Goal: Task Accomplishment & Management: Manage account settings

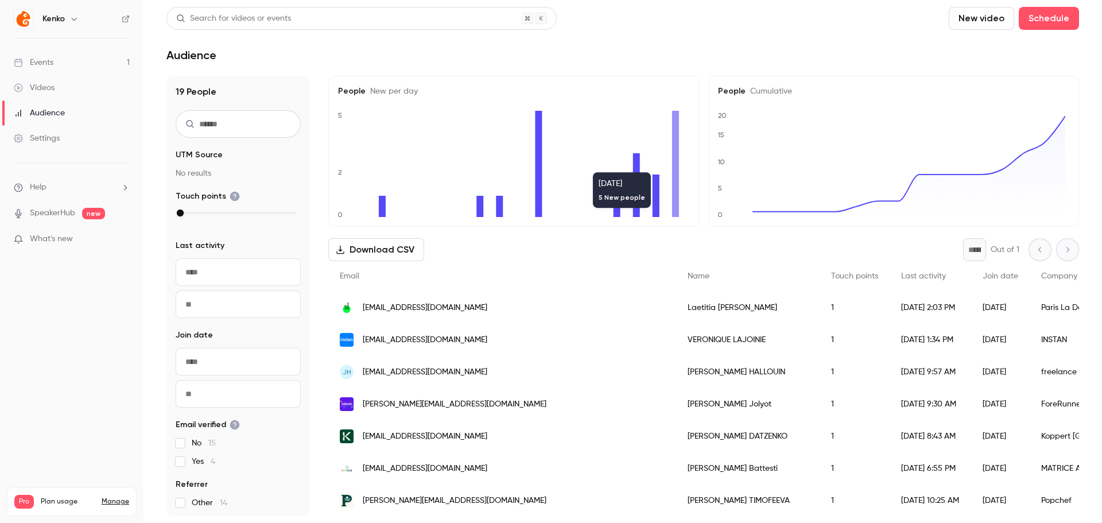
click at [471, 280] on div "Email" at bounding box center [502, 276] width 348 height 30
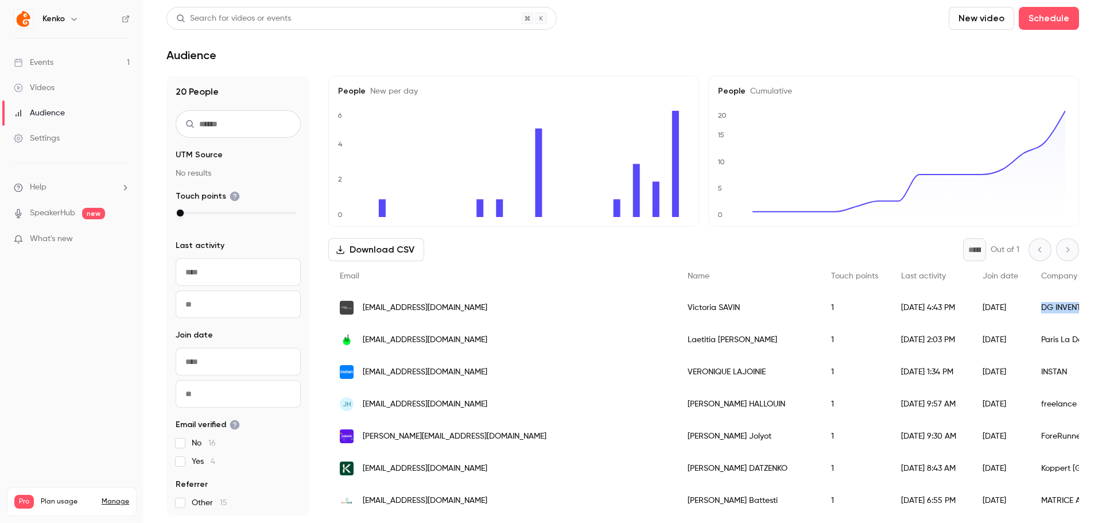
drag, startPoint x: 886, startPoint y: 308, endPoint x: 953, endPoint y: 308, distance: 66.6
click at [1030, 308] on div "DG INVENTAIRES" at bounding box center [1096, 308] width 133 height 32
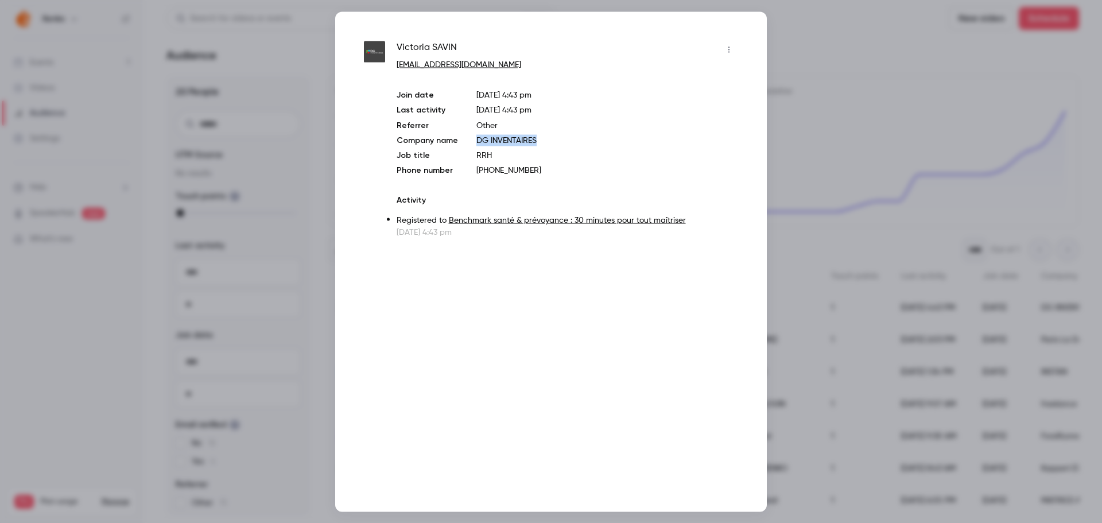
drag, startPoint x: 537, startPoint y: 142, endPoint x: 470, endPoint y: 145, distance: 66.6
click at [470, 145] on div "Join date [DATE] 4:43 pm Last activity [DATE] 4:43 pm Referrer Other Company na…" at bounding box center [568, 132] width 342 height 87
copy p "DG INVENTAIRES"
click at [817, 114] on div at bounding box center [551, 261] width 1102 height 523
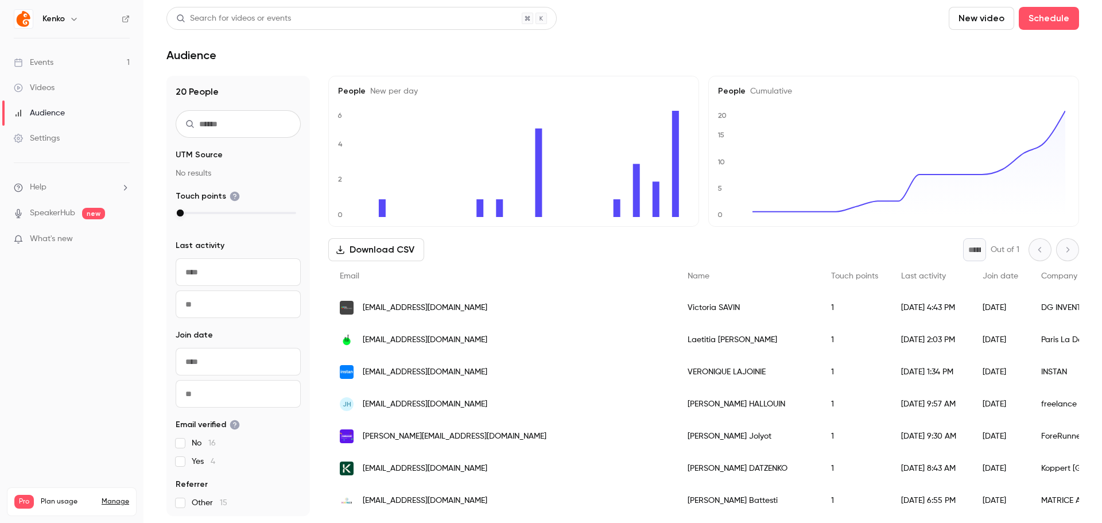
click at [380, 49] on div "Audience" at bounding box center [622, 55] width 913 height 14
click at [407, 70] on main "Search for videos or events New video Schedule Audience 20 People UTM Source No…" at bounding box center [622, 261] width 959 height 523
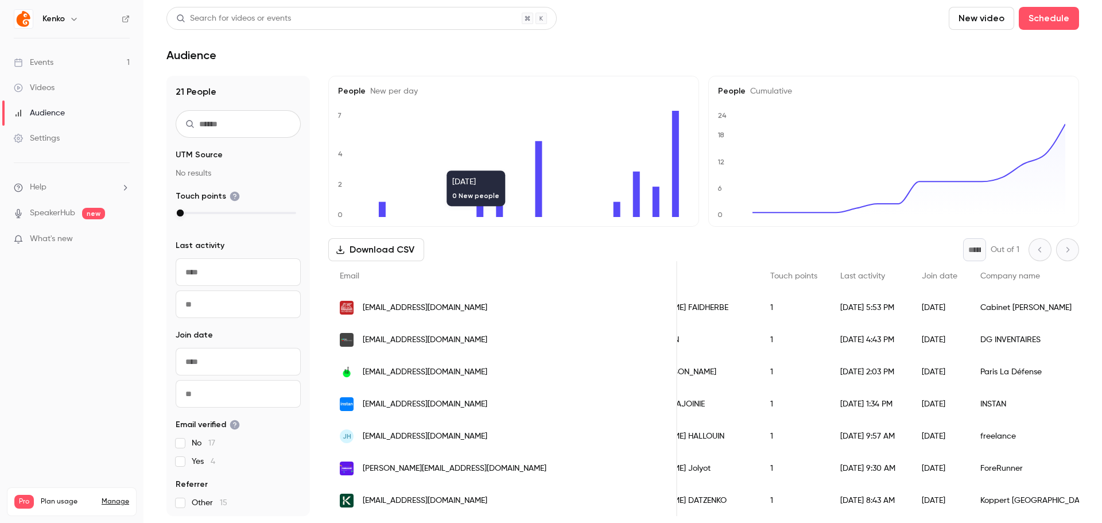
scroll to position [0, 63]
drag, startPoint x: 805, startPoint y: 315, endPoint x: 910, endPoint y: 311, distance: 105.1
click at [910, 311] on div "mfaidherbe@agence.generali.fr Marc FAIDHERBE 1 2025/09/25 5:53 PM 2025/09/25 Ca…" at bounding box center [961, 308] width 1391 height 32
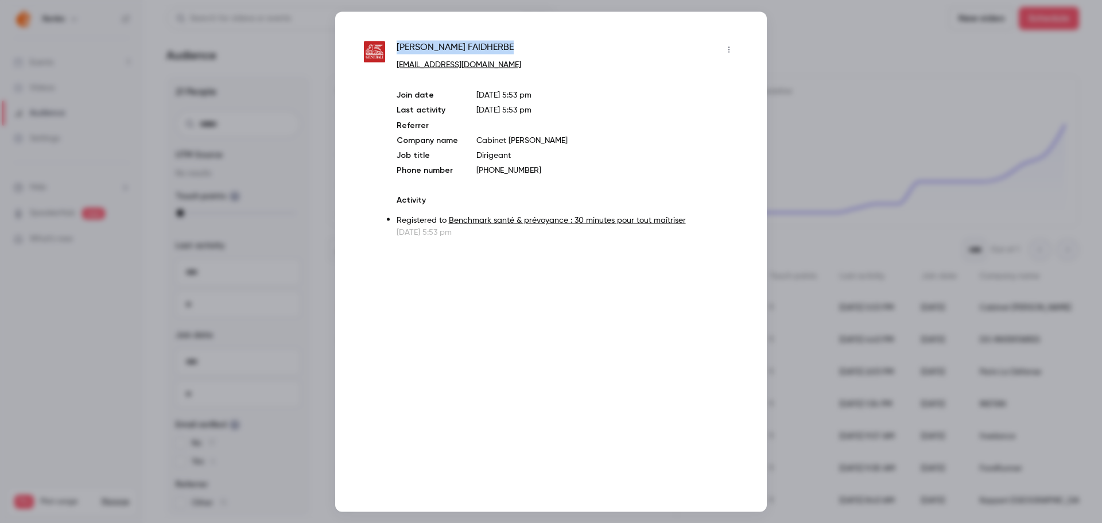
drag, startPoint x: 398, startPoint y: 44, endPoint x: 486, endPoint y: 51, distance: 88.0
click at [484, 49] on div "Marc FAIDHERBE" at bounding box center [568, 49] width 342 height 18
copy span "Marc FAIDHERBE"
drag, startPoint x: 797, startPoint y: 71, endPoint x: 857, endPoint y: 14, distance: 82.8
click at [798, 71] on div at bounding box center [551, 261] width 1102 height 523
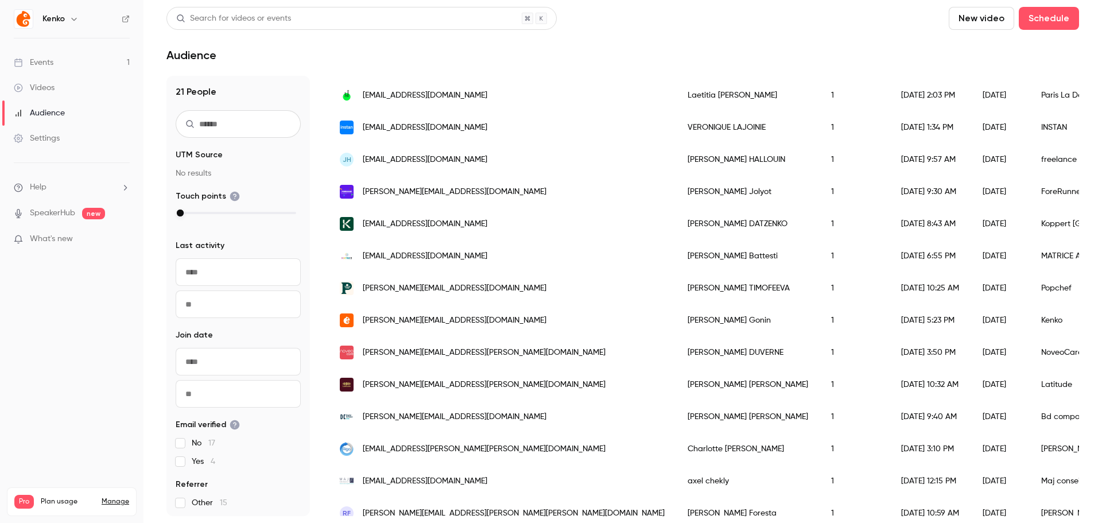
scroll to position [287, 0]
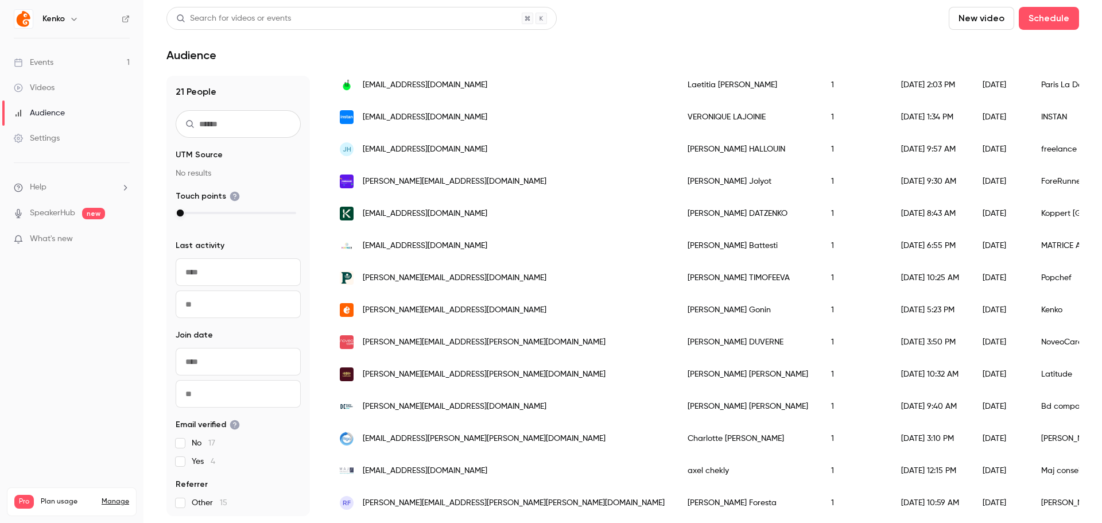
click at [48, 143] on div "Settings" at bounding box center [37, 138] width 46 height 11
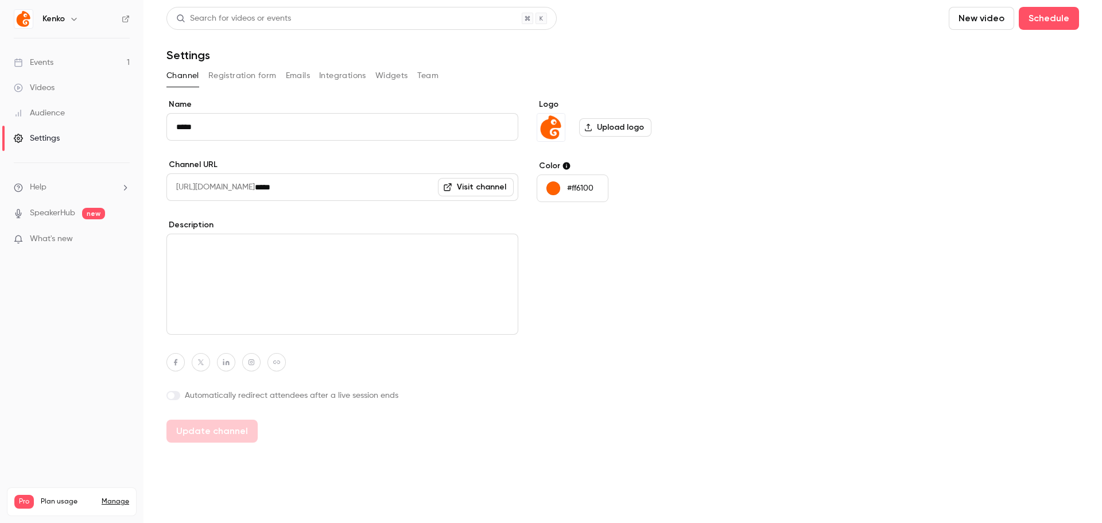
click at [250, 80] on button "Registration form" at bounding box center [242, 76] width 68 height 18
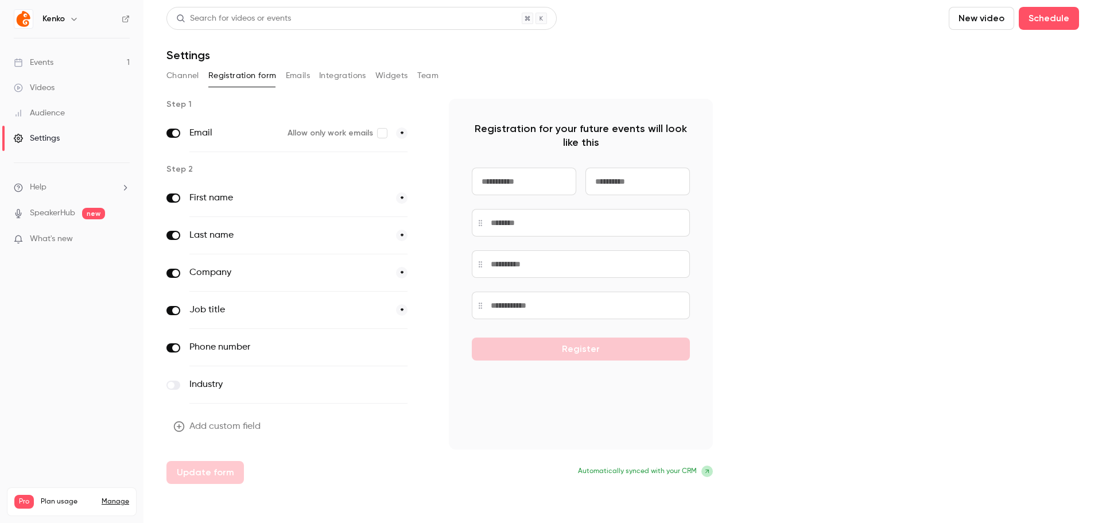
click at [299, 81] on button "Emails" at bounding box center [298, 76] width 24 height 18
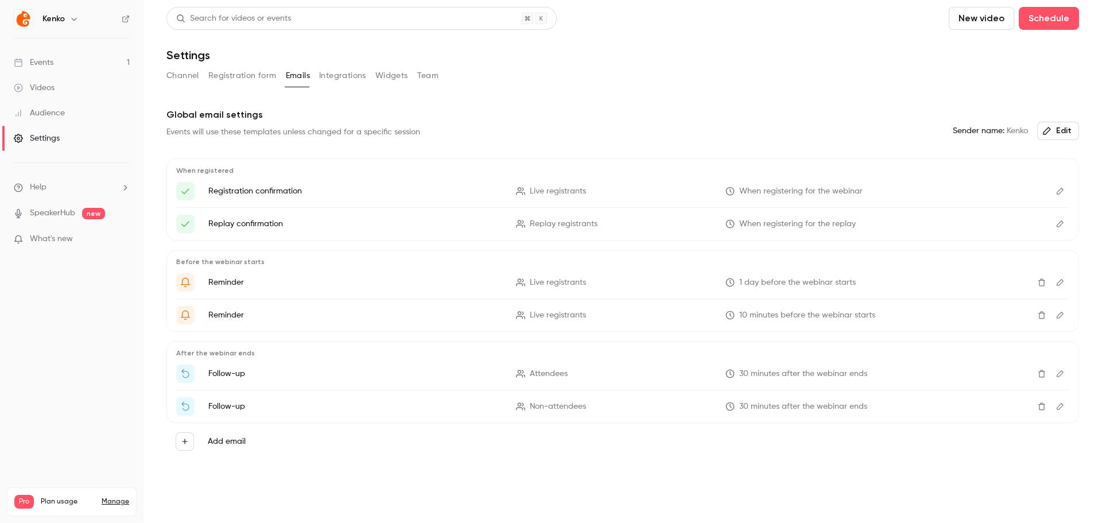
click at [57, 57] on link "Events 1" at bounding box center [71, 62] width 143 height 25
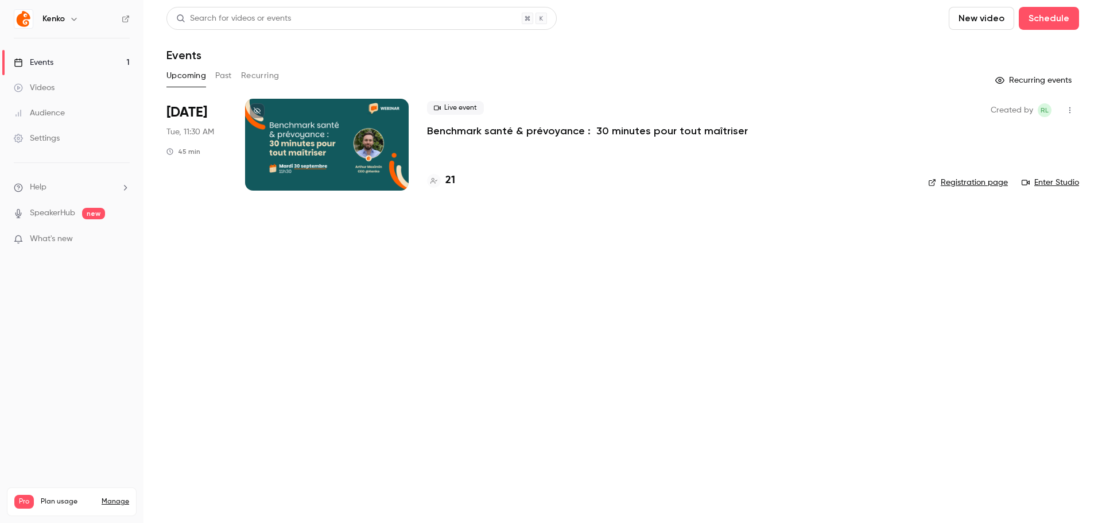
click at [1039, 179] on link "Enter Studio" at bounding box center [1050, 182] width 57 height 11
click at [75, 9] on nav "Kenko Events 1 Videos Audience Settings Help SpeakerHub new What's new Pro Plan…" at bounding box center [71, 261] width 143 height 523
click at [75, 12] on button "button" at bounding box center [74, 19] width 14 height 14
click at [80, 400] on div at bounding box center [551, 261] width 1102 height 523
click at [56, 216] on link "SpeakerHub" at bounding box center [52, 213] width 45 height 12
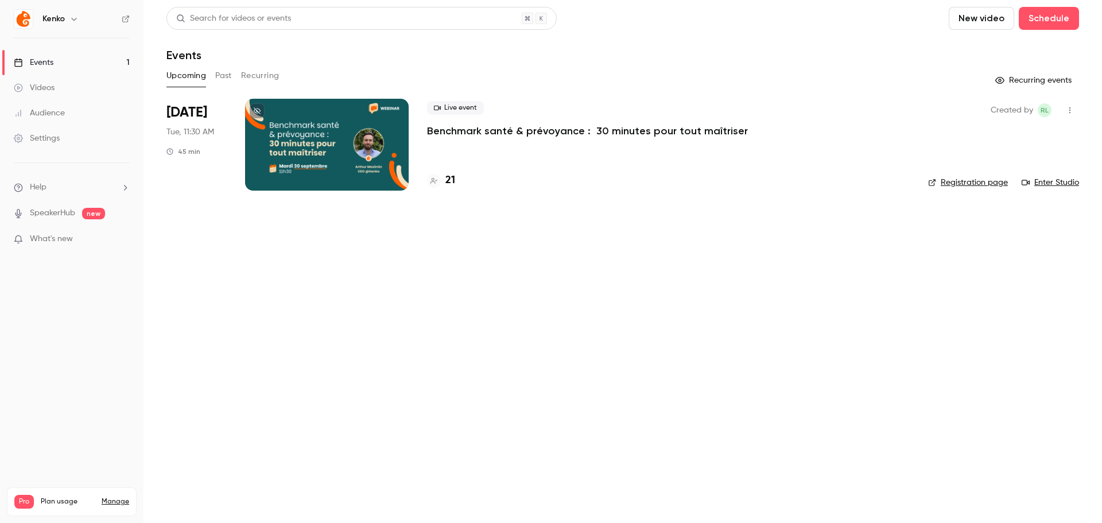
click at [1073, 105] on button "button" at bounding box center [1070, 110] width 18 height 18
click at [1018, 166] on div "Invite to Studio" at bounding box center [1025, 169] width 87 height 11
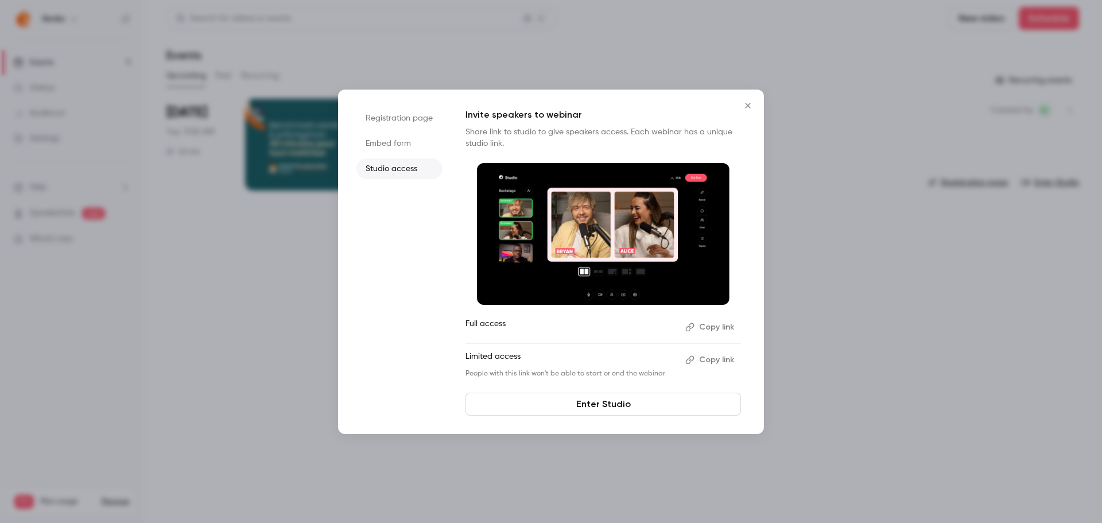
click at [397, 121] on li "Registration page" at bounding box center [399, 118] width 86 height 21
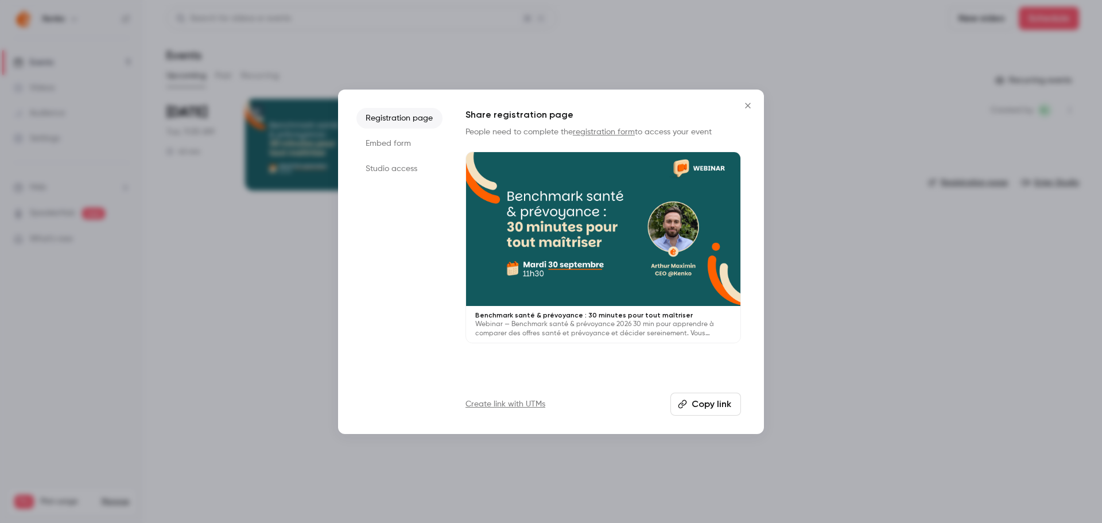
click at [394, 141] on li "Embed form" at bounding box center [399, 143] width 86 height 21
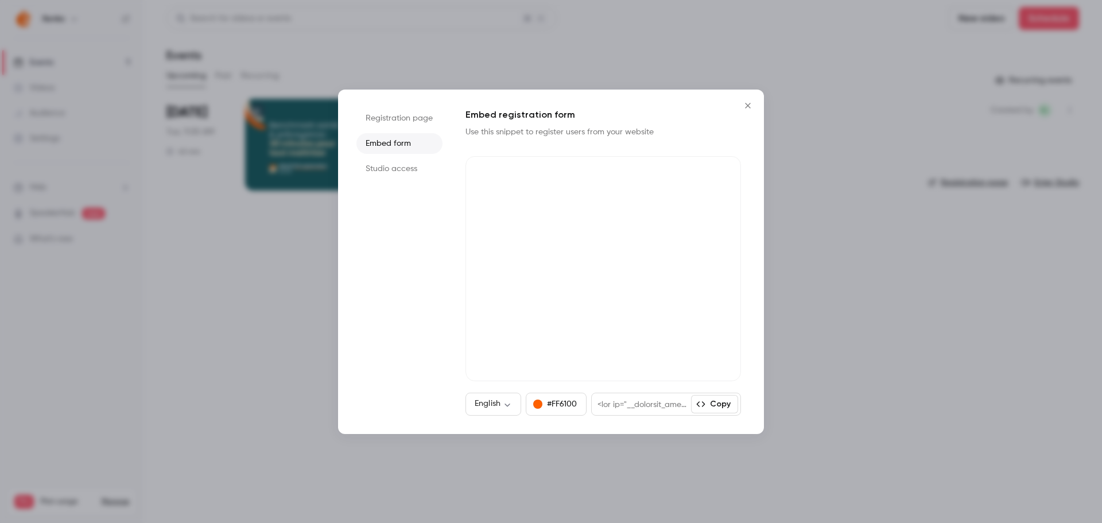
click at [402, 173] on li "Studio access" at bounding box center [399, 168] width 86 height 21
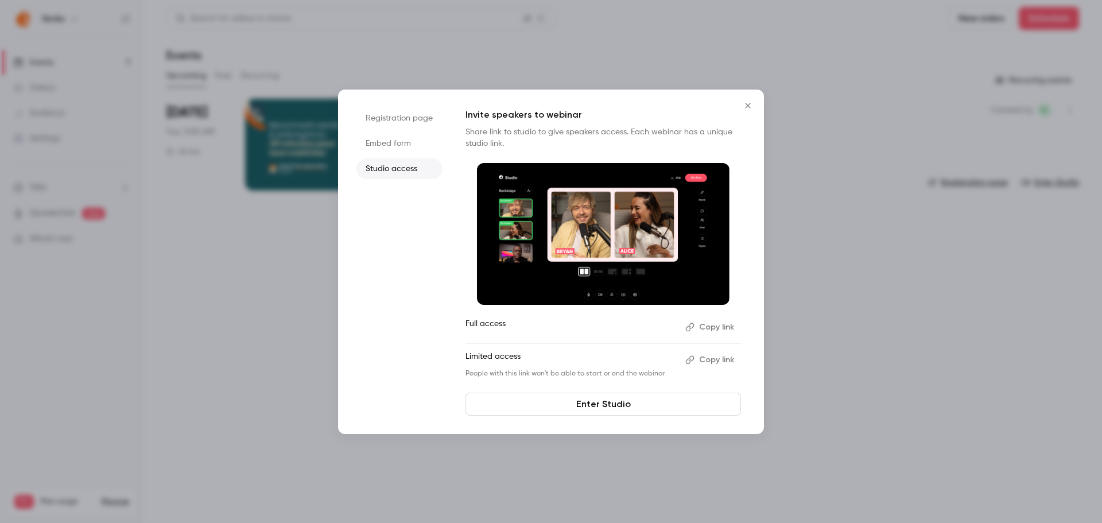
click at [716, 325] on button "Copy link" at bounding box center [711, 327] width 60 height 18
click at [606, 407] on link "Enter Studio" at bounding box center [604, 404] width 276 height 23
click at [746, 106] on icon "Close" at bounding box center [748, 105] width 14 height 9
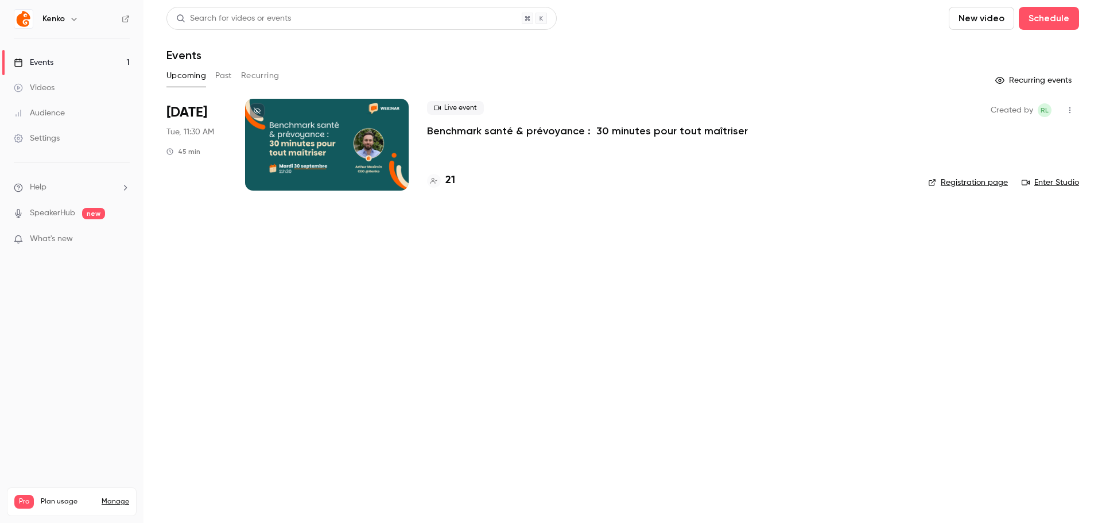
click at [1072, 111] on icon "button" at bounding box center [1069, 110] width 9 height 8
click at [794, 269] on div at bounding box center [551, 261] width 1102 height 523
click at [63, 11] on div "Kenko" at bounding box center [72, 19] width 116 height 20
click at [64, 14] on h6 "Kenko" at bounding box center [53, 18] width 22 height 11
click at [69, 19] on icon "button" at bounding box center [73, 18] width 9 height 9
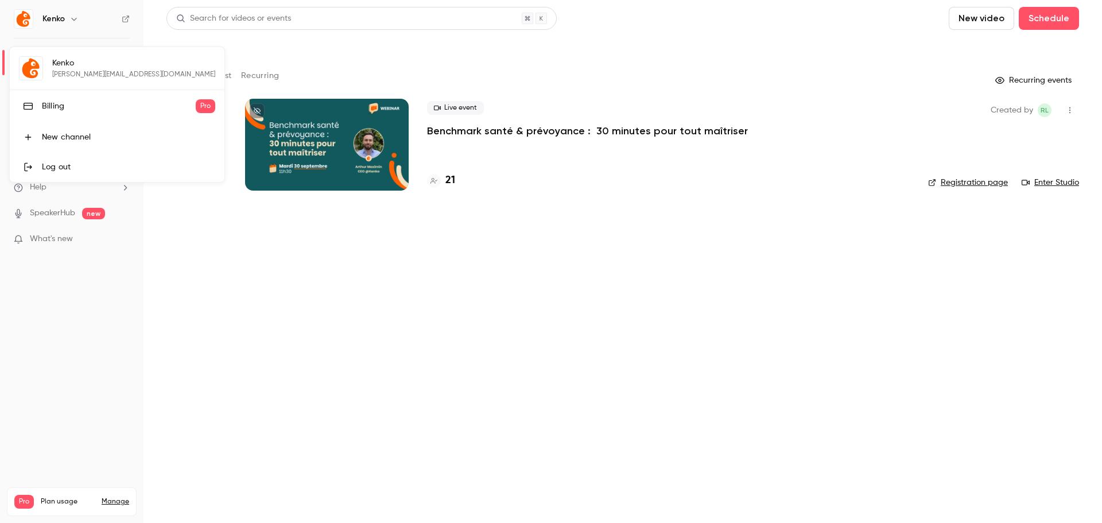
click at [236, 394] on div at bounding box center [551, 261] width 1102 height 523
click at [57, 151] on ul "Events 1 Videos Audience Settings" at bounding box center [71, 100] width 143 height 124
click at [57, 141] on div "Settings" at bounding box center [37, 138] width 46 height 11
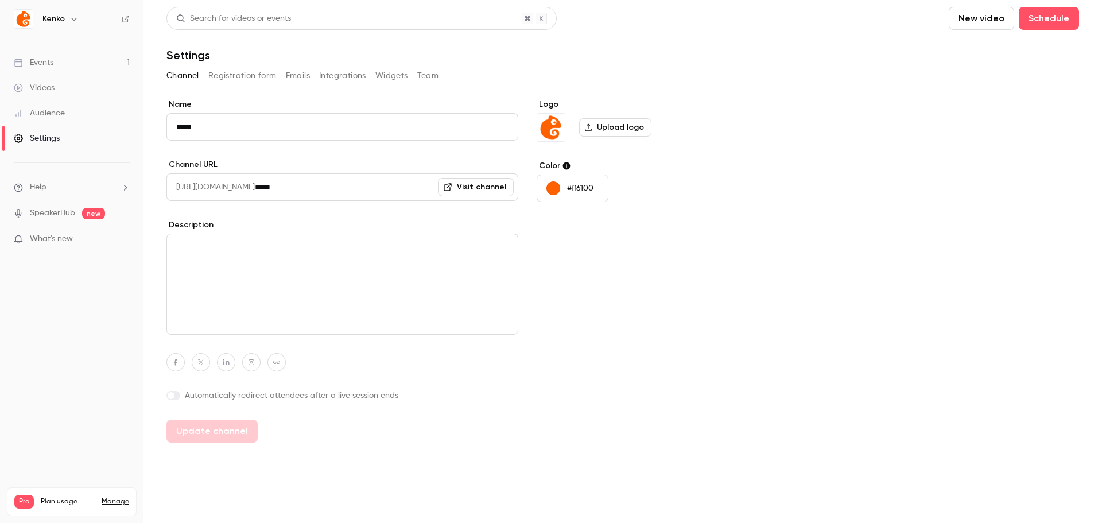
click at [432, 69] on button "Team" at bounding box center [428, 76] width 22 height 18
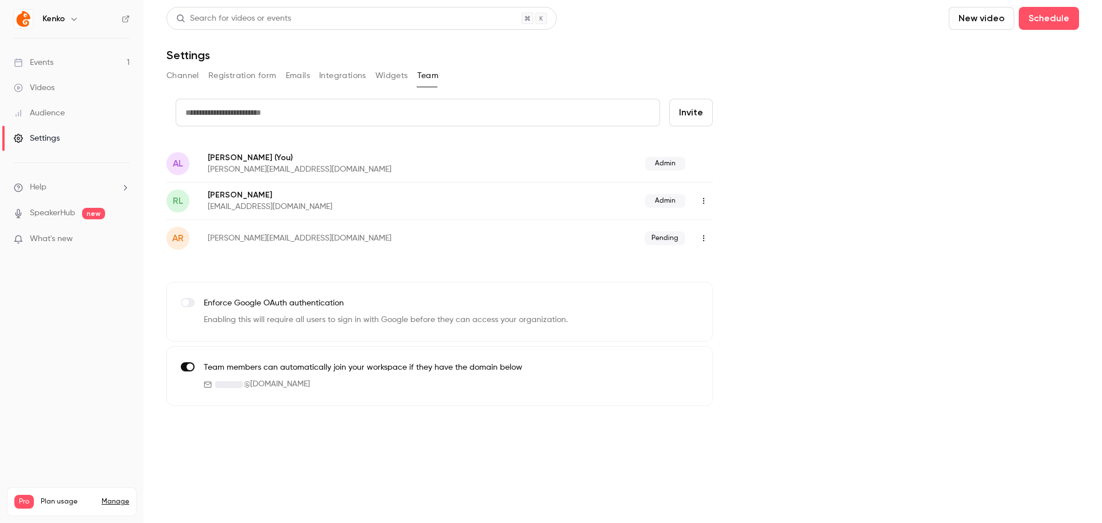
click at [701, 240] on icon "button" at bounding box center [703, 238] width 9 height 8
click at [743, 269] on div "Resend invitation" at bounding box center [766, 267] width 87 height 11
